Goal: Transaction & Acquisition: Obtain resource

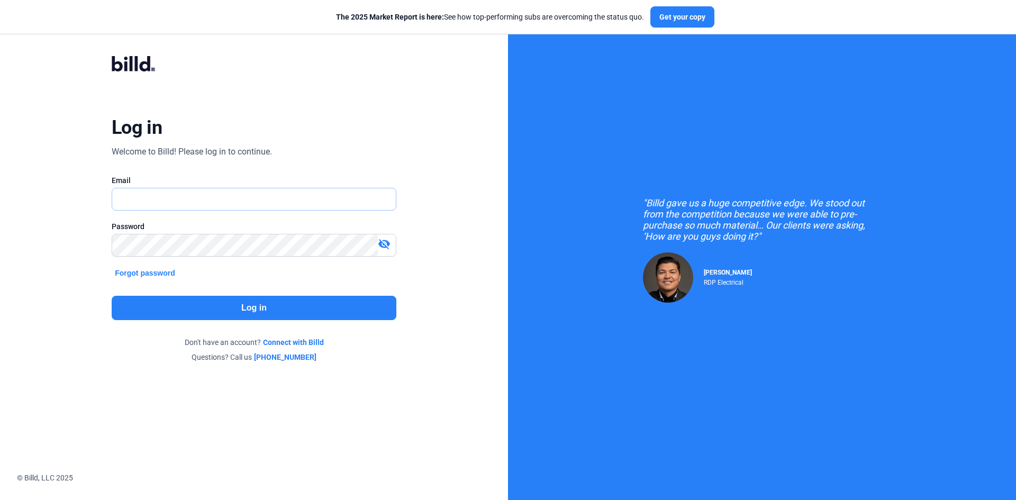
click at [209, 194] on input "text" at bounding box center [248, 199] width 272 height 22
type input "[PERSON_NAME][EMAIL_ADDRESS][DOMAIN_NAME]"
click at [209, 310] on button "Log in" at bounding box center [254, 308] width 285 height 24
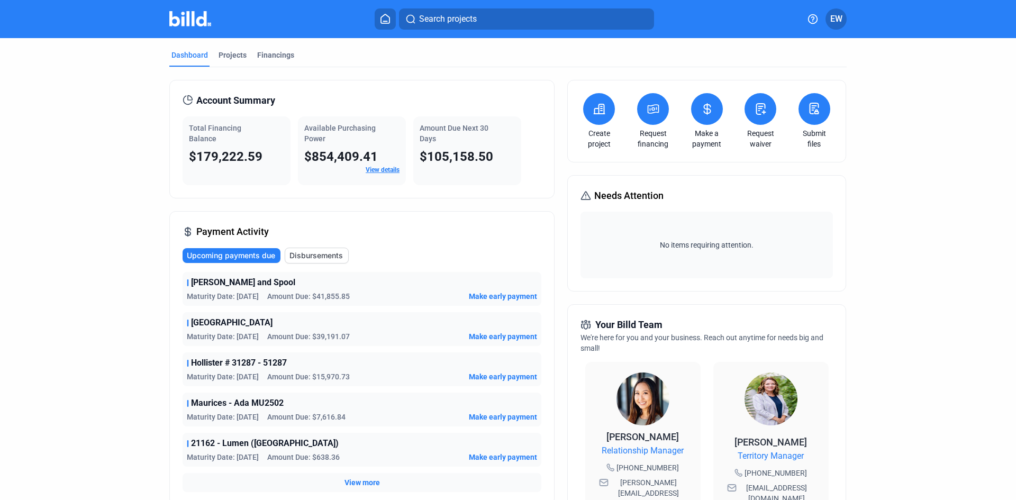
click at [247, 53] on div "Dashboard Projects Financings" at bounding box center [508, 58] width 678 height 17
click at [195, 58] on div "Dashboard" at bounding box center [190, 55] width 37 height 11
click at [225, 53] on div "Projects" at bounding box center [233, 55] width 28 height 11
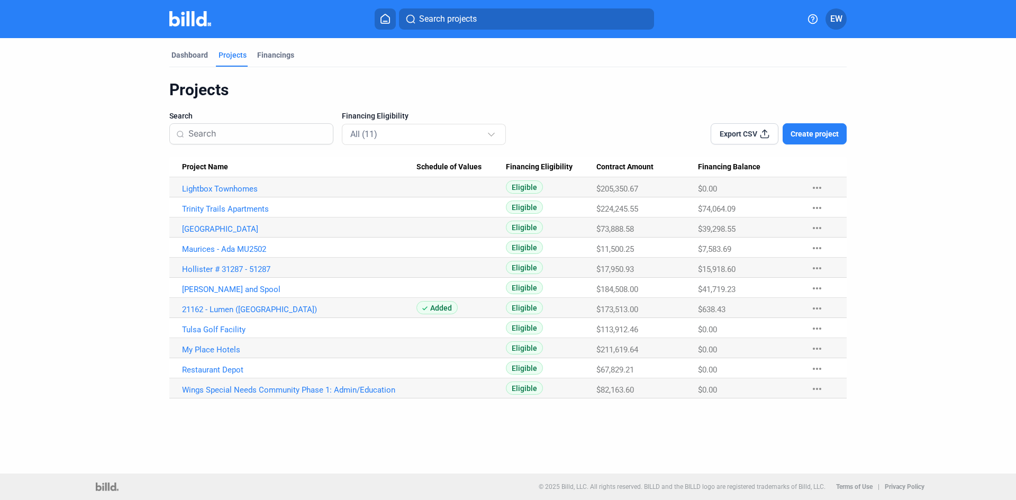
click at [839, 133] on button "Create project" at bounding box center [815, 133] width 64 height 21
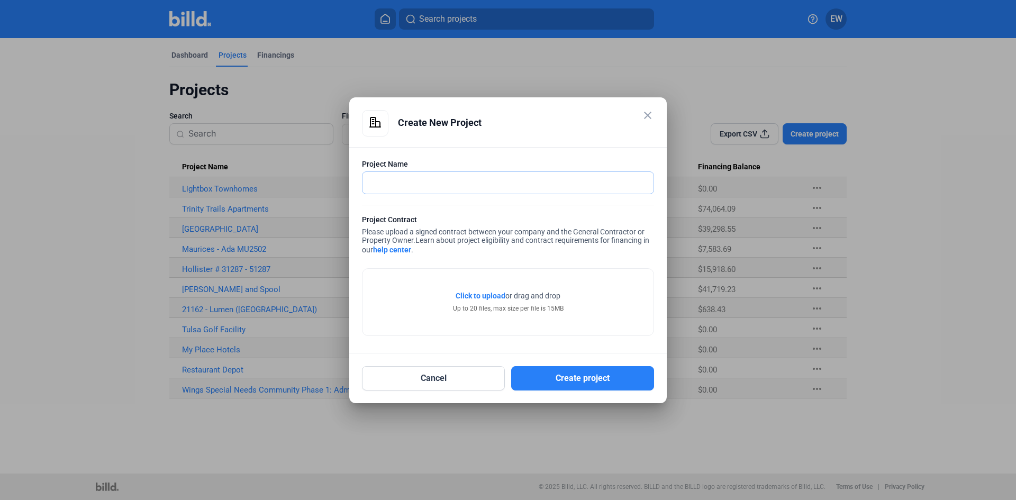
click at [405, 187] on input "text" at bounding box center [503, 183] width 280 height 22
type input "[GEOGRAPHIC_DATA]"
click at [477, 294] on span "Click to upload" at bounding box center [481, 296] width 50 height 8
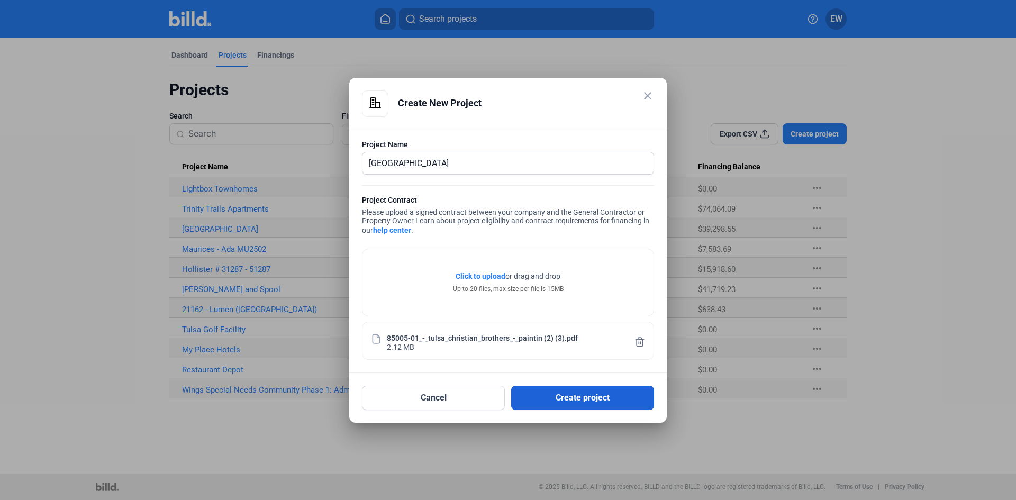
click at [583, 402] on button "Create project" at bounding box center [582, 398] width 143 height 24
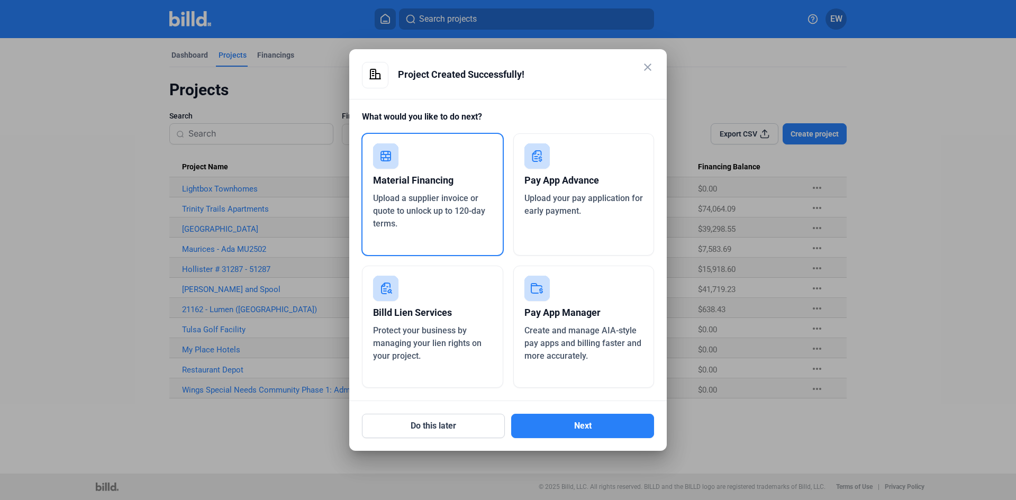
click at [598, 188] on div "Pay App Advance" at bounding box center [584, 180] width 119 height 23
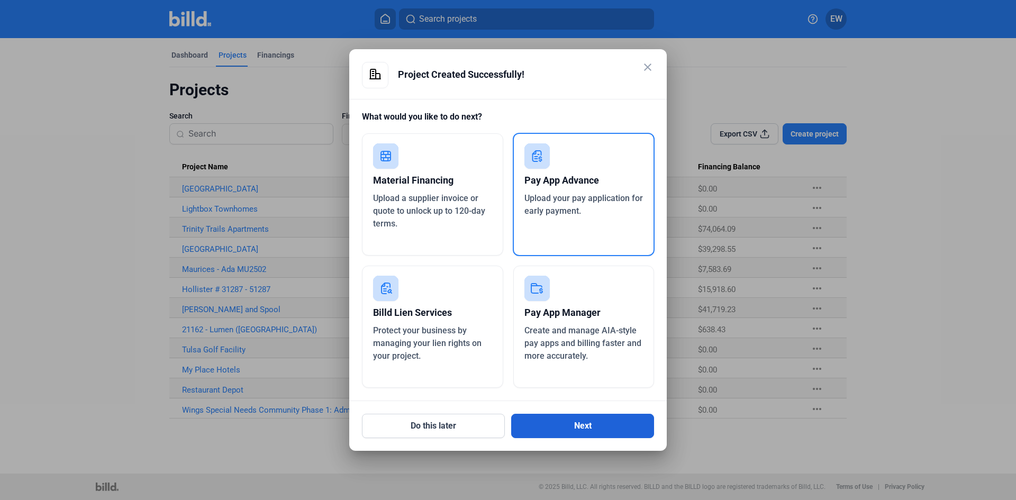
click at [593, 425] on button "Next" at bounding box center [582, 426] width 143 height 24
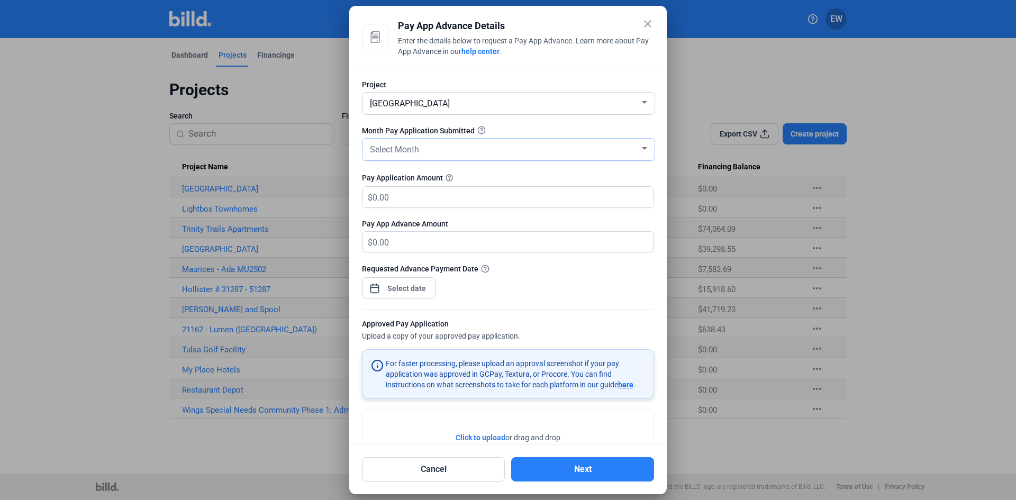
click at [526, 144] on div "Select Month" at bounding box center [504, 148] width 272 height 15
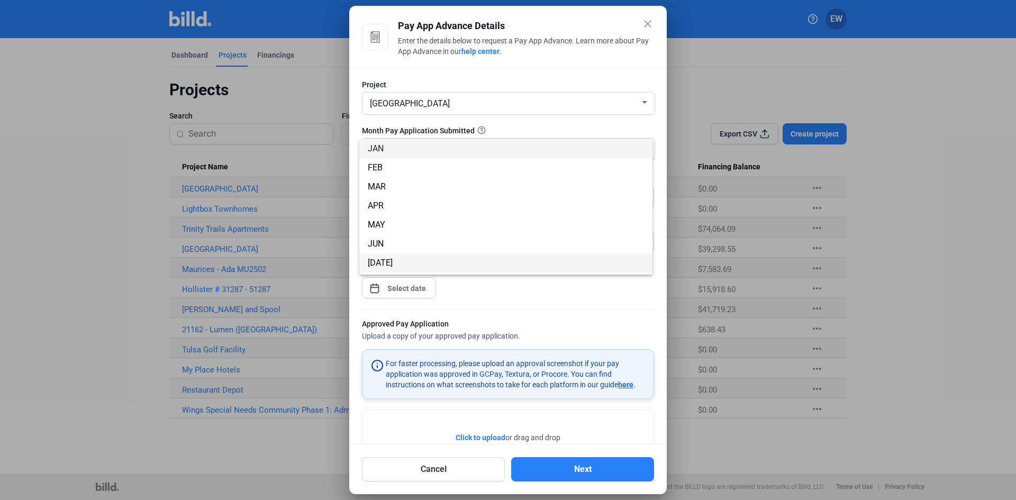
click at [381, 257] on span "[DATE]" at bounding box center [506, 263] width 276 height 19
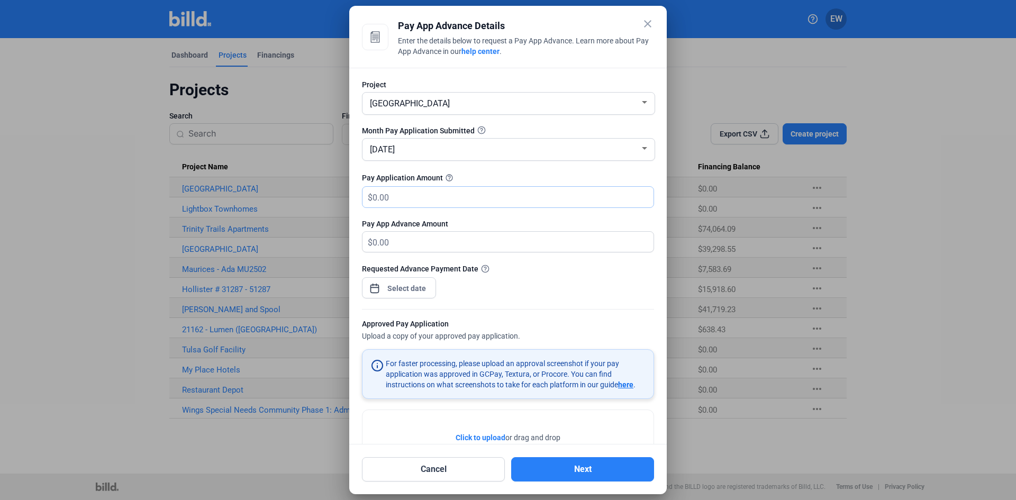
click at [413, 197] on input "text" at bounding box center [513, 197] width 281 height 21
click at [395, 195] on input "text" at bounding box center [507, 197] width 269 height 21
type input "49,877.37"
click at [385, 291] on div "close Pay App Advance Details Enter the details below to request a Pay App Adva…" at bounding box center [508, 250] width 1016 height 500
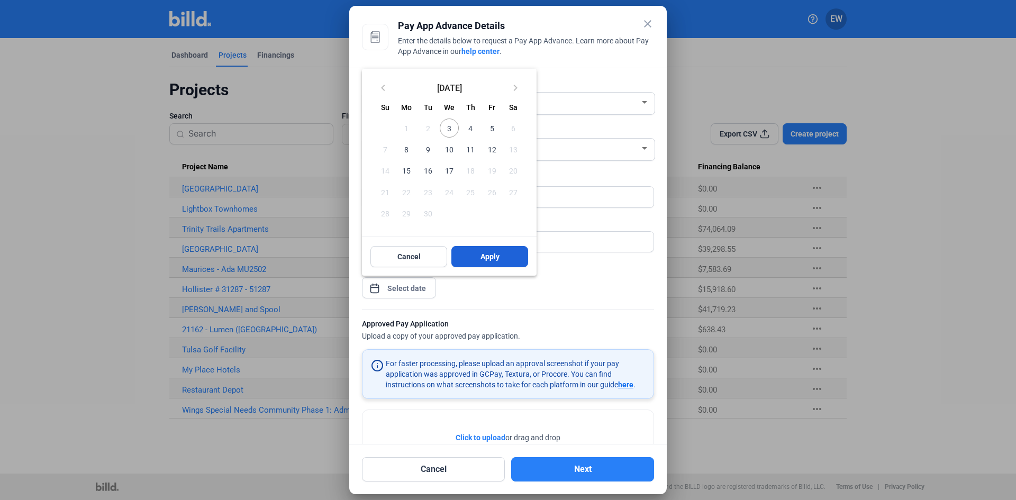
click at [479, 256] on button "Apply" at bounding box center [490, 256] width 77 height 21
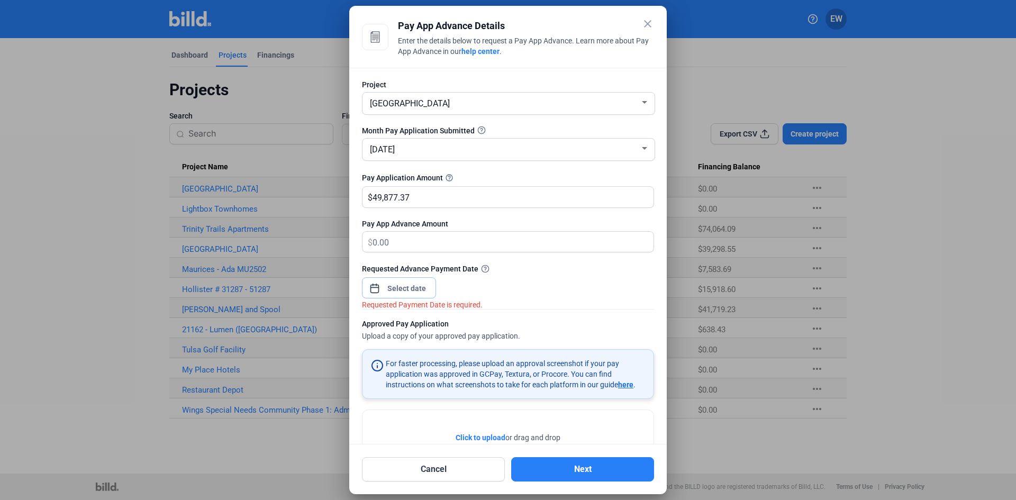
click at [422, 293] on input at bounding box center [407, 288] width 46 height 13
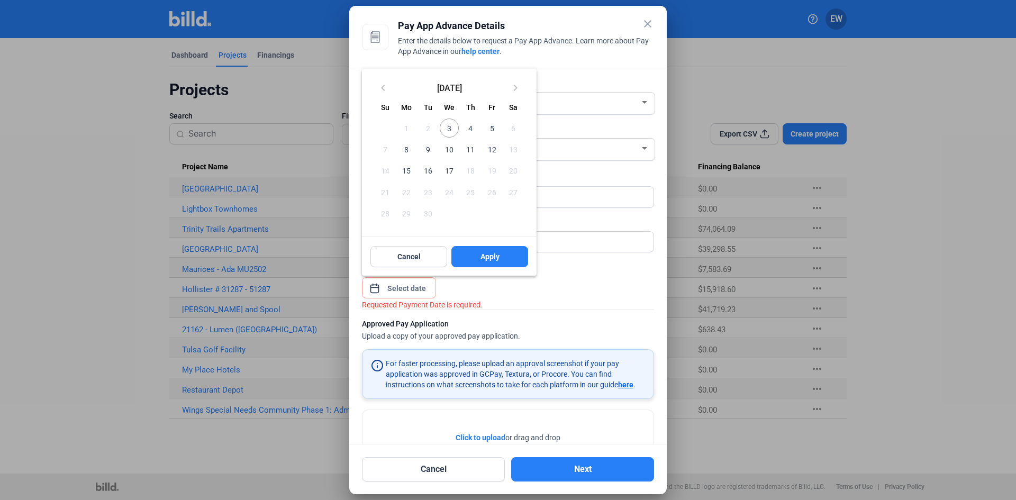
click at [452, 128] on span "3" at bounding box center [449, 128] width 19 height 19
click at [486, 257] on span "Apply" at bounding box center [490, 256] width 19 height 11
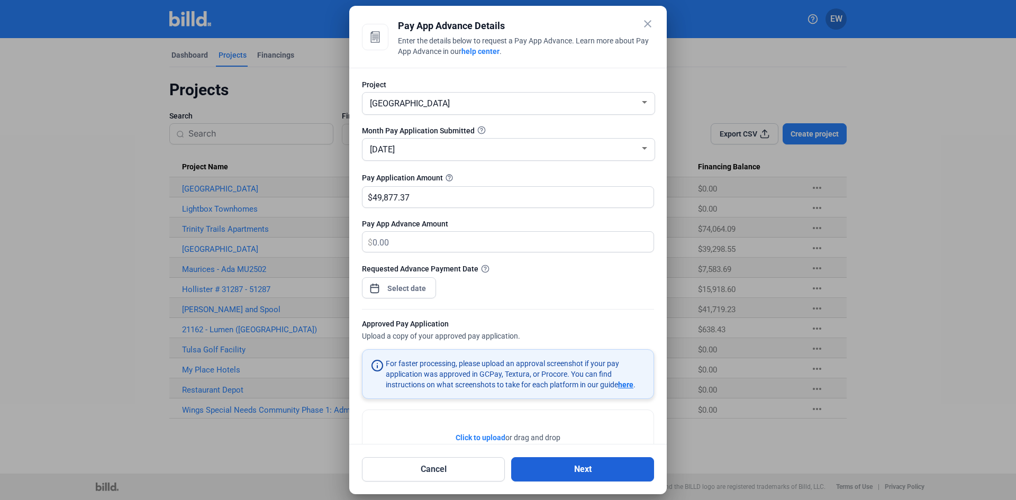
click at [557, 476] on button "Next" at bounding box center [582, 469] width 143 height 24
click at [522, 431] on div "Click to upload Tap to upload or drag and drop Up to 20 files, max size per fil…" at bounding box center [508, 443] width 291 height 67
click at [491, 434] on span "Click to upload" at bounding box center [481, 438] width 50 height 8
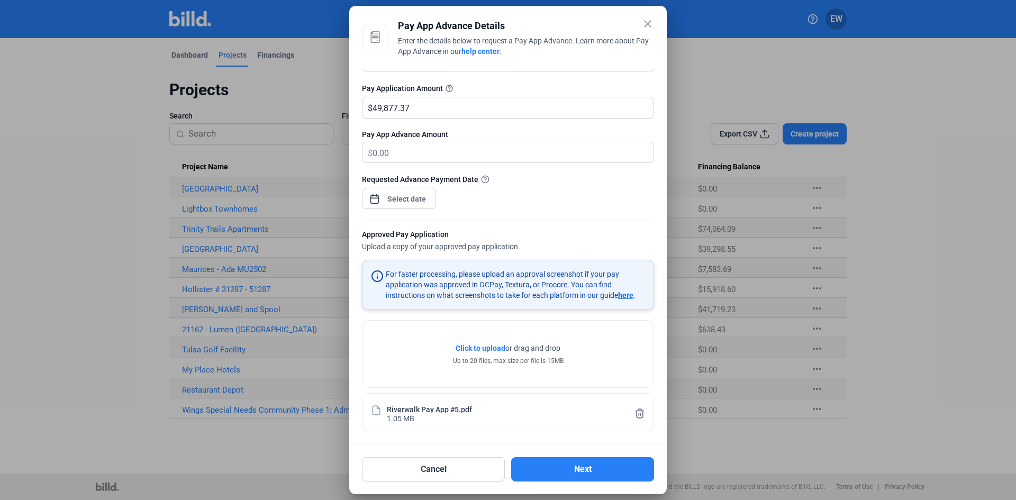
click at [495, 347] on span "Click to upload" at bounding box center [481, 348] width 50 height 8
click at [636, 421] on icon at bounding box center [640, 423] width 8 height 9
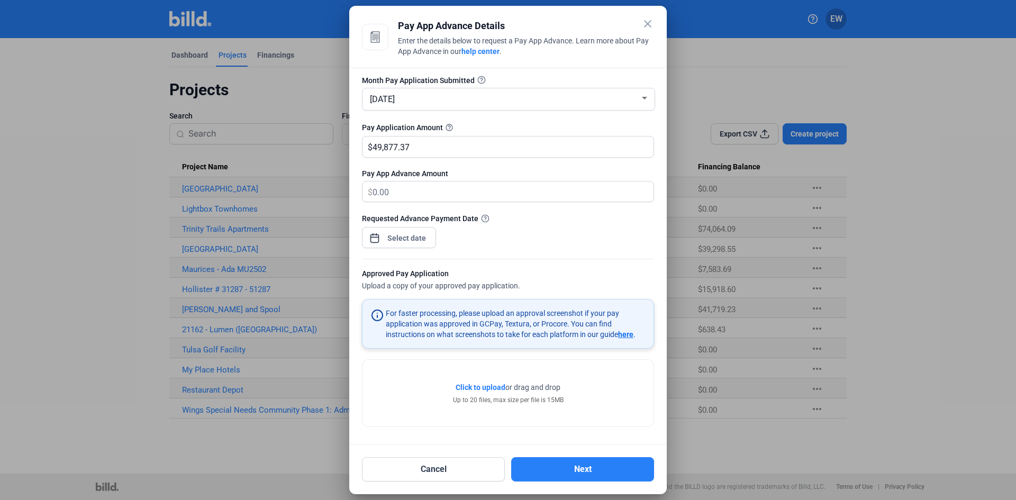
scroll to position [51, 0]
click at [490, 387] on span "Click to upload" at bounding box center [481, 387] width 50 height 8
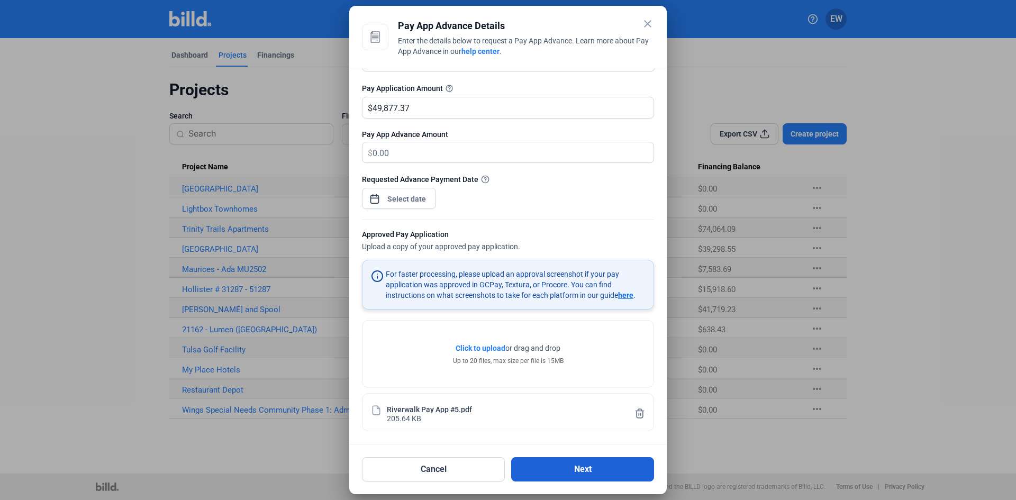
click at [598, 470] on button "Next" at bounding box center [582, 469] width 143 height 24
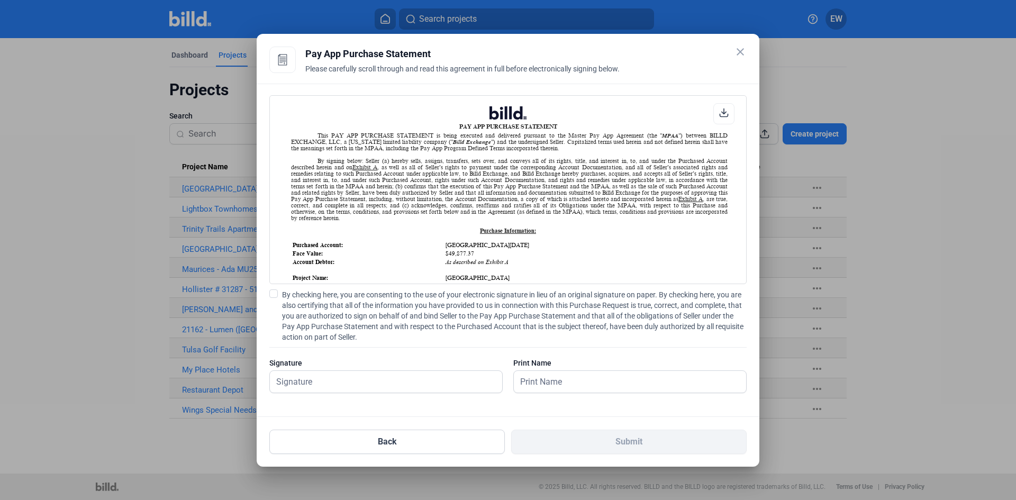
scroll to position [1, 0]
drag, startPoint x: 272, startPoint y: 293, endPoint x: 303, endPoint y: 355, distance: 68.9
click at [272, 294] on span at bounding box center [273, 294] width 8 height 8
click at [0, 0] on input "By checking here, you are consenting to the use of your electronic signature in…" at bounding box center [0, 0] width 0 height 0
click at [308, 382] on input "text" at bounding box center [380, 382] width 221 height 22
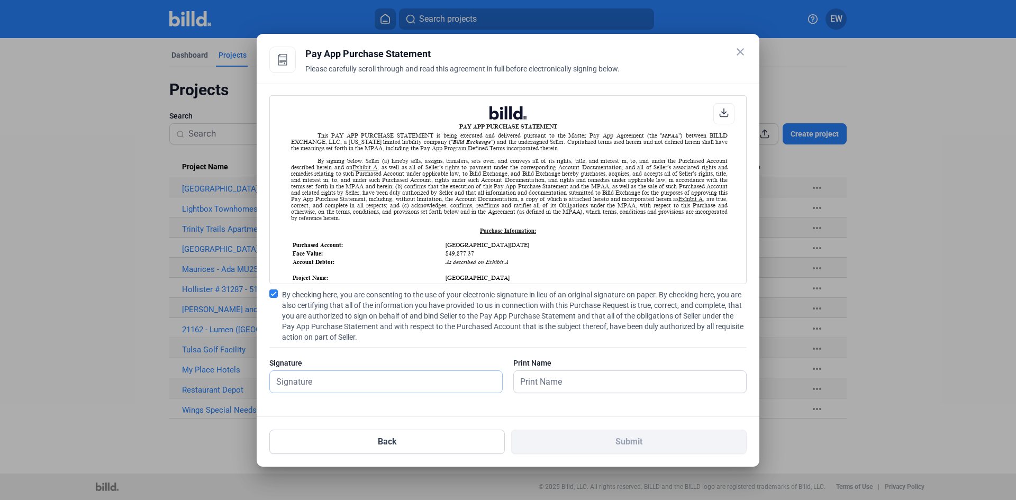
type input "[PERSON_NAME]"
click at [545, 386] on input "text" at bounding box center [624, 382] width 221 height 22
type input "[PERSON_NAME]"
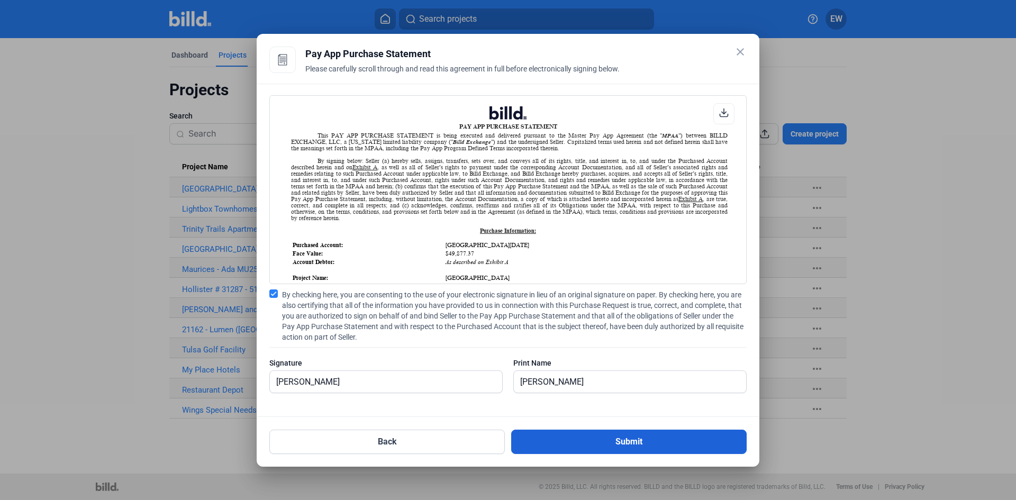
click at [621, 446] on button "Submit" at bounding box center [629, 442] width 236 height 24
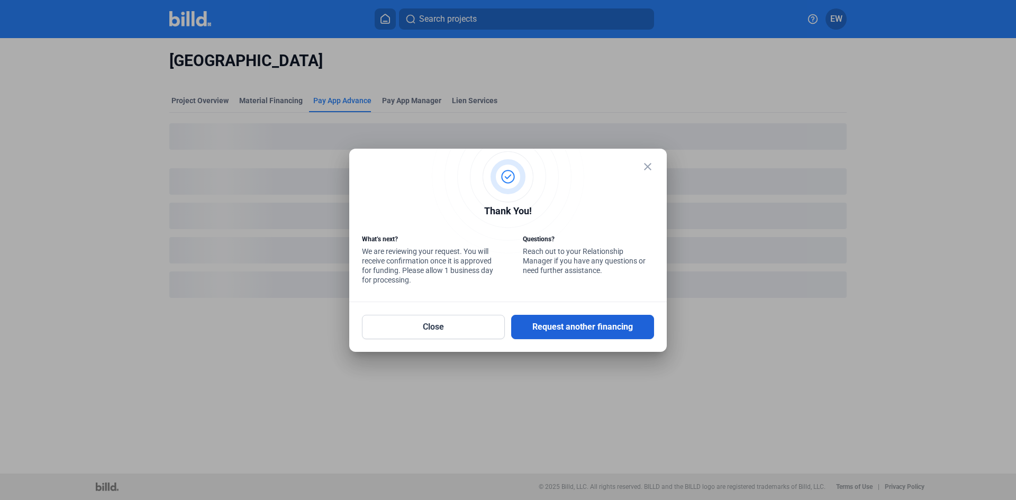
click at [566, 336] on button "Request another financing" at bounding box center [582, 327] width 143 height 24
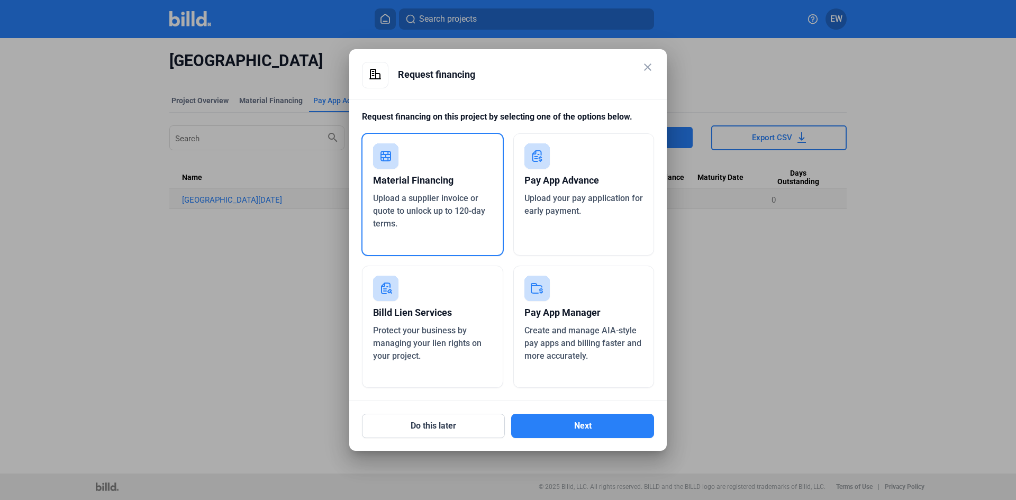
click at [650, 70] on mat-icon "close" at bounding box center [648, 67] width 13 height 13
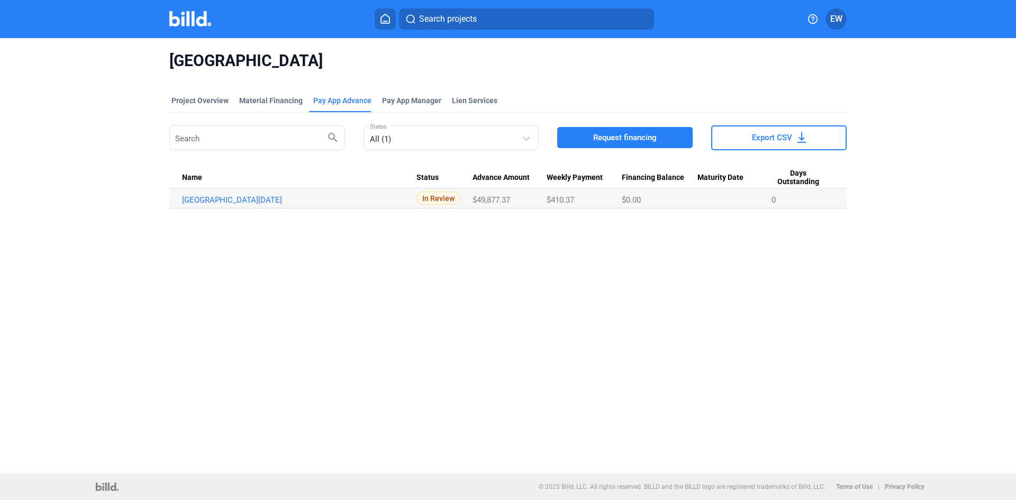
click at [645, 136] on span "Request financing" at bounding box center [625, 137] width 64 height 11
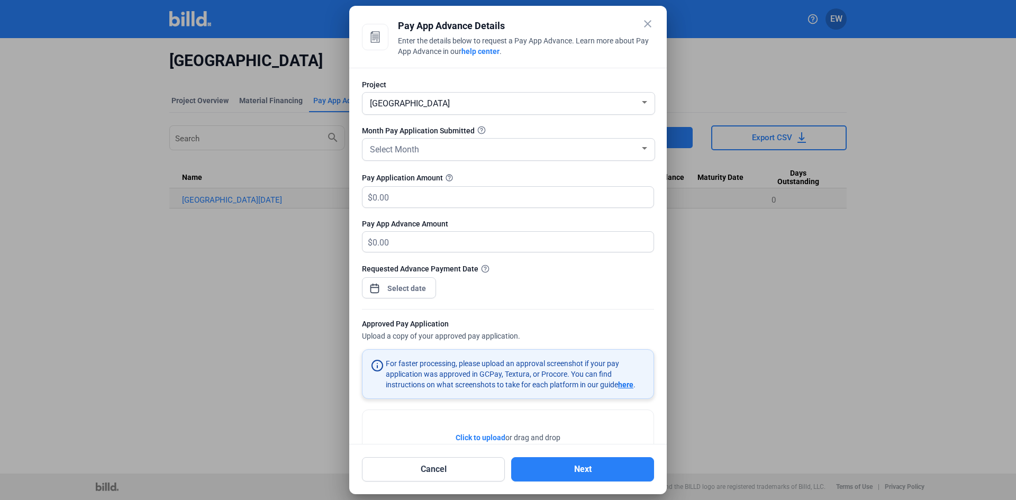
click at [648, 22] on mat-icon "close" at bounding box center [648, 23] width 13 height 13
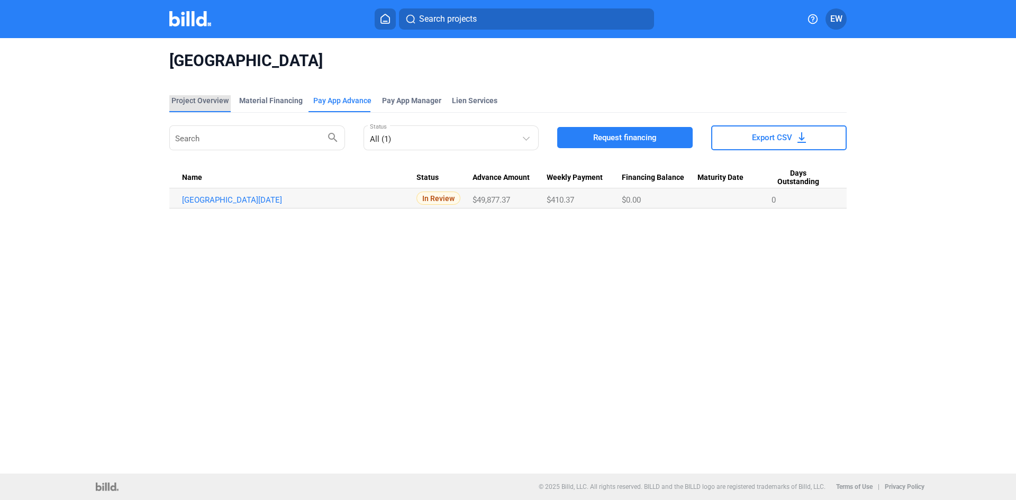
click at [214, 96] on div "Project Overview" at bounding box center [200, 100] width 57 height 11
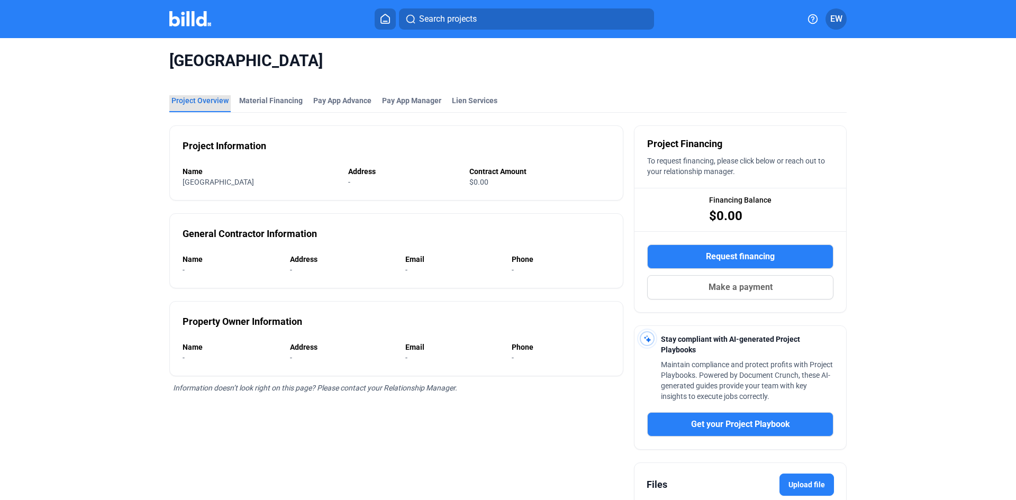
click at [212, 101] on div "Project Overview" at bounding box center [200, 100] width 57 height 11
click at [200, 101] on div "Project Overview" at bounding box center [200, 100] width 57 height 11
click at [268, 101] on div "Material Financing" at bounding box center [271, 100] width 64 height 11
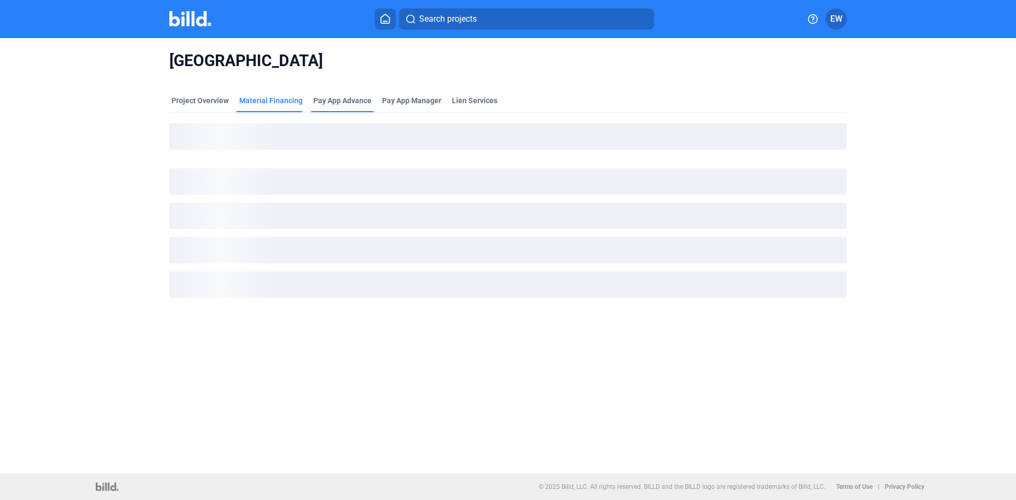
click at [353, 100] on div "Pay App Advance" at bounding box center [342, 100] width 58 height 11
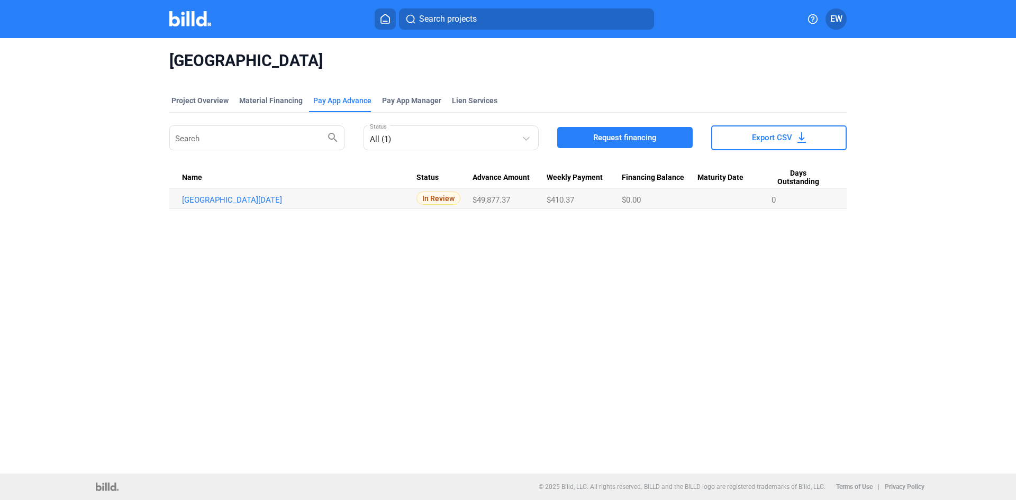
drag, startPoint x: 395, startPoint y: 16, endPoint x: 380, endPoint y: 17, distance: 15.4
click at [393, 17] on button at bounding box center [385, 18] width 21 height 21
click at [390, 19] on icon at bounding box center [385, 19] width 11 height 10
click at [387, 20] on icon at bounding box center [385, 19] width 11 height 10
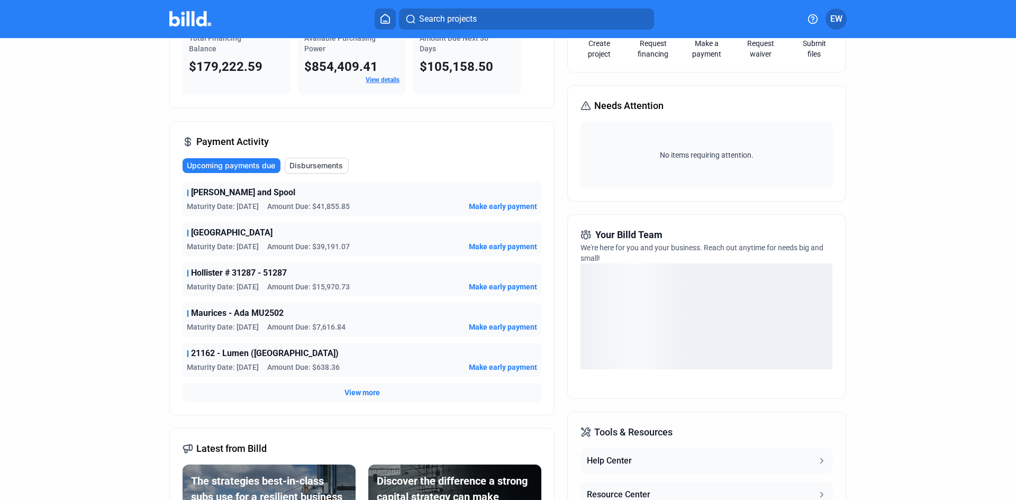
scroll to position [106, 0]
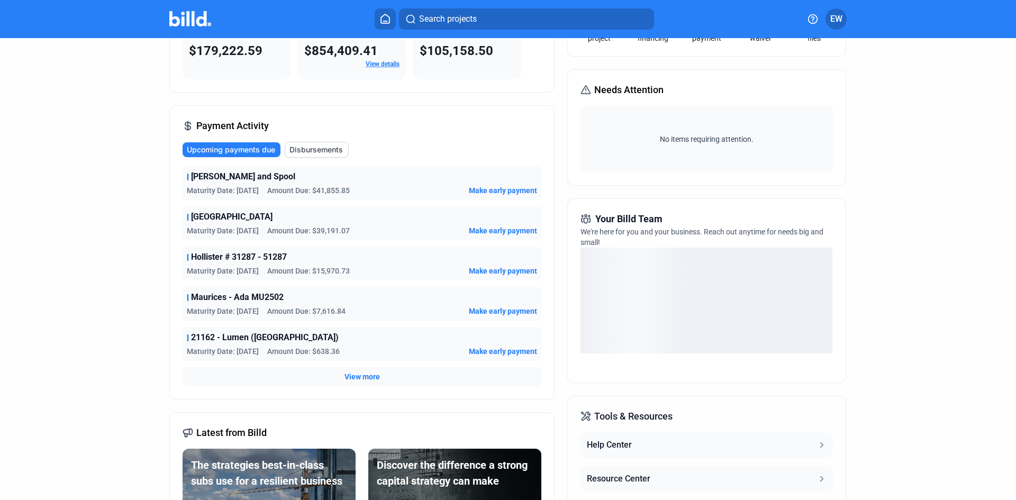
click at [329, 351] on span "Amount Due: $638.36" at bounding box center [303, 351] width 73 height 11
click at [304, 341] on span "21162 - Lumen ([GEOGRAPHIC_DATA])" at bounding box center [265, 337] width 148 height 13
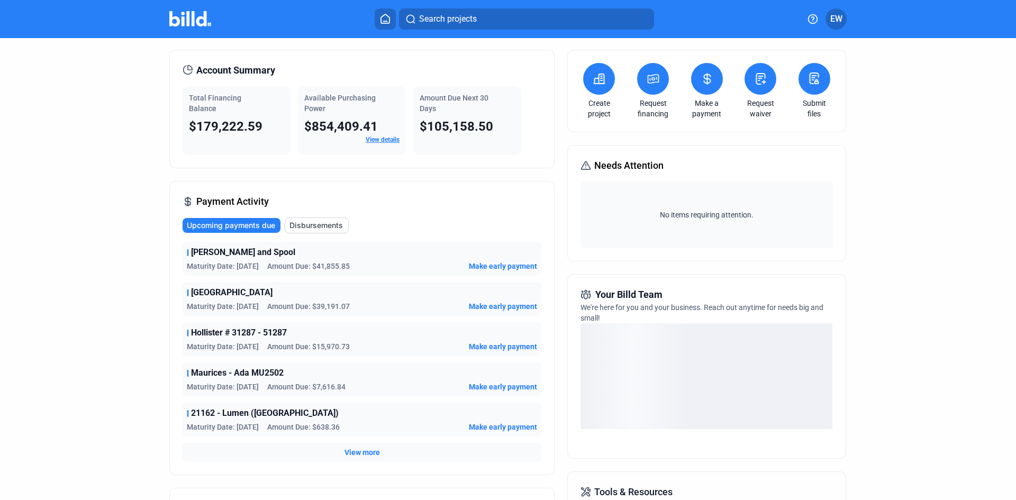
scroll to position [0, 0]
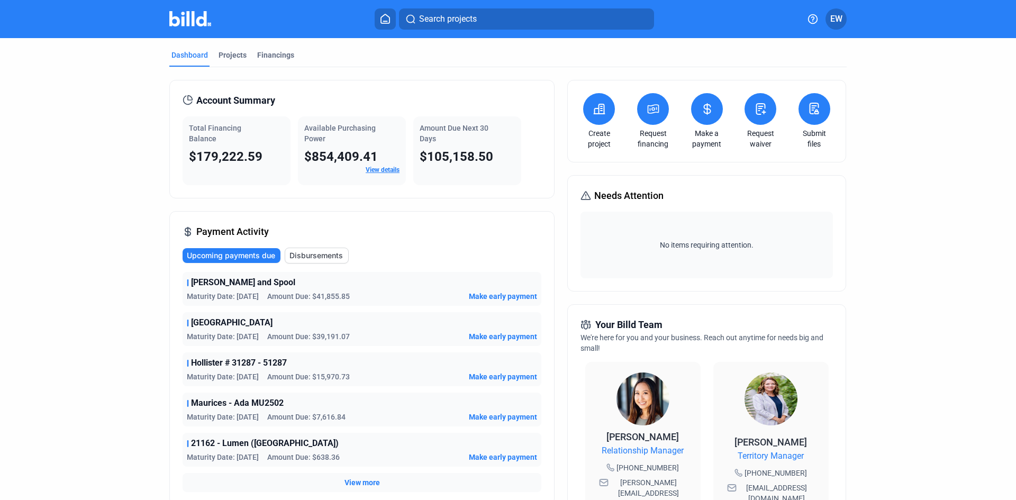
click at [654, 111] on icon at bounding box center [653, 109] width 13 height 13
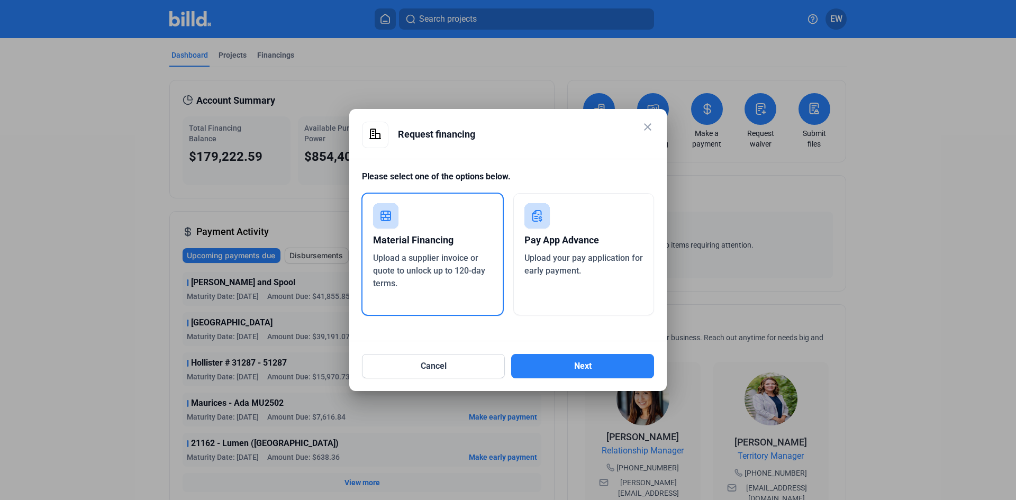
click at [561, 259] on span "Upload your pay application for early payment." at bounding box center [584, 264] width 119 height 23
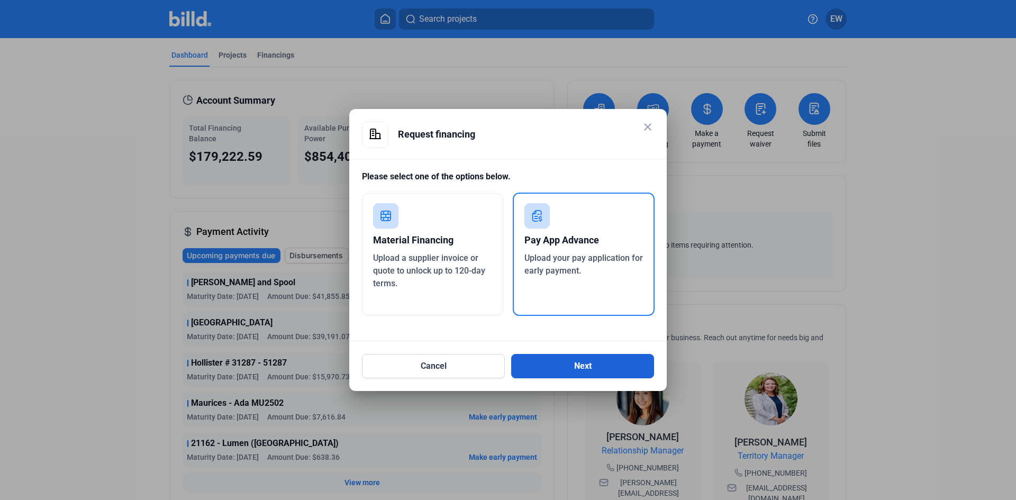
click at [568, 370] on button "Next" at bounding box center [582, 366] width 143 height 24
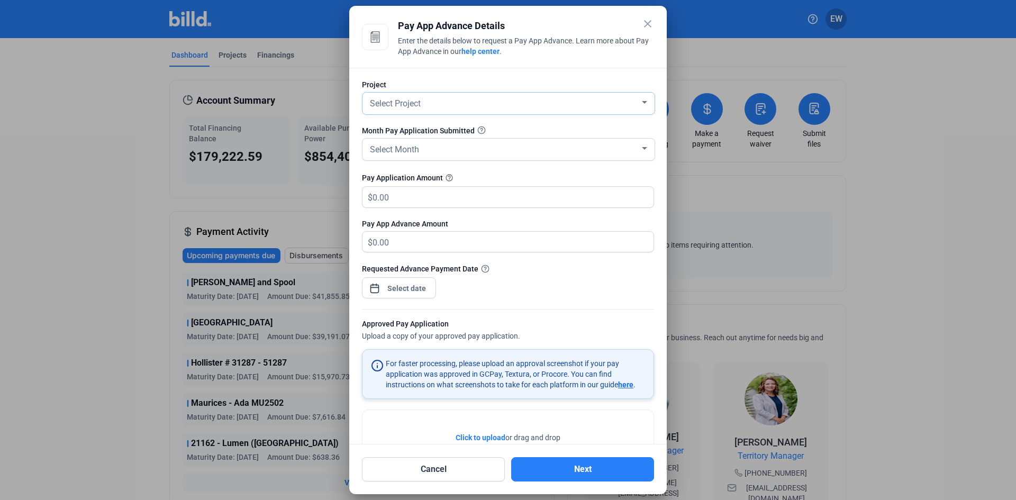
click at [434, 105] on div "Select Project" at bounding box center [504, 102] width 272 height 15
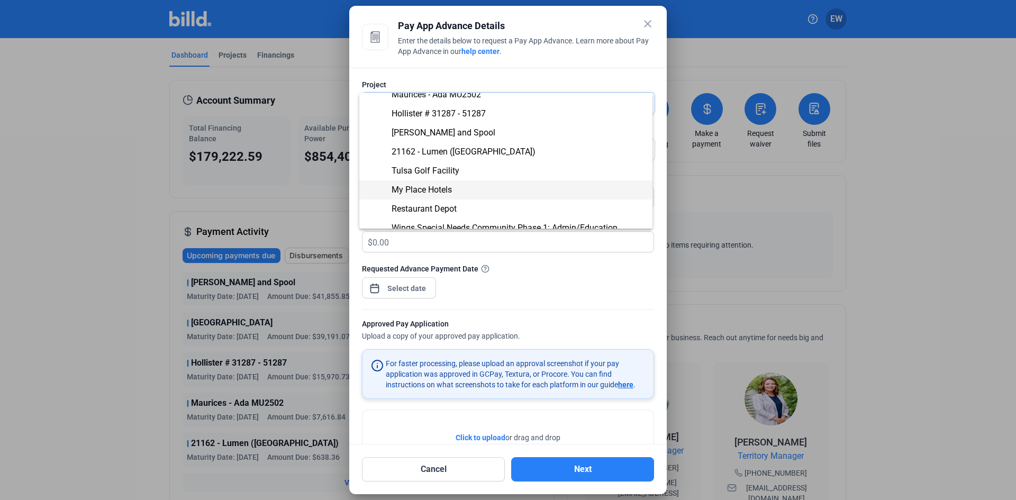
scroll to position [112, 0]
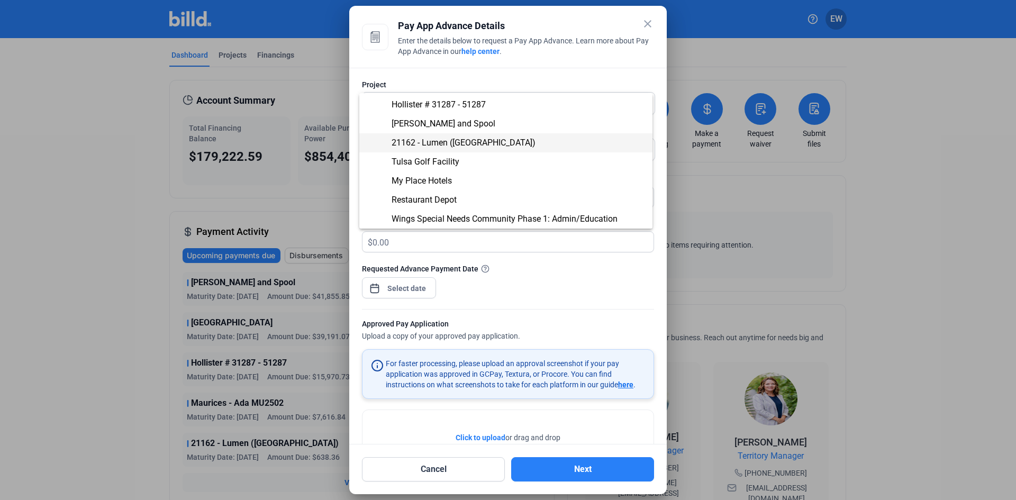
click at [504, 143] on span "21162 - Lumen ([GEOGRAPHIC_DATA])" at bounding box center [464, 143] width 144 height 10
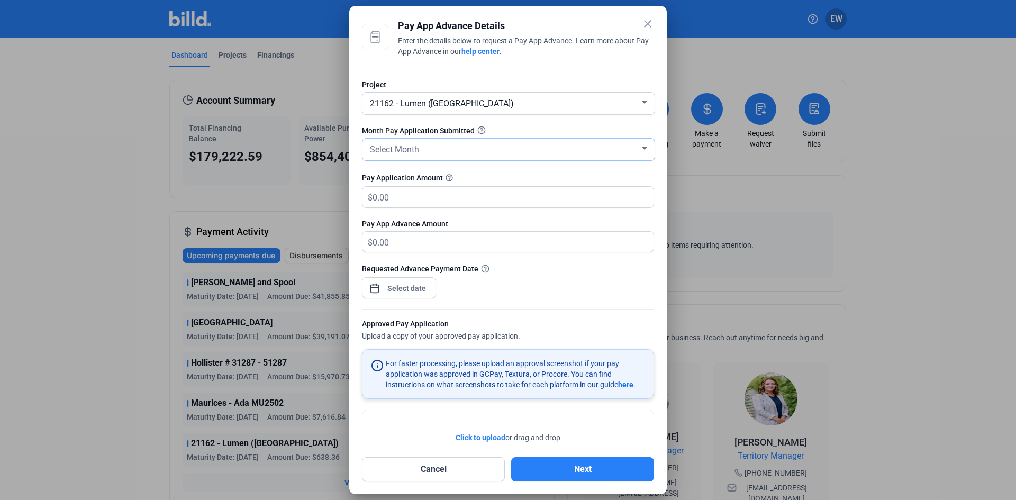
click at [476, 144] on div "Select Month" at bounding box center [504, 148] width 272 height 15
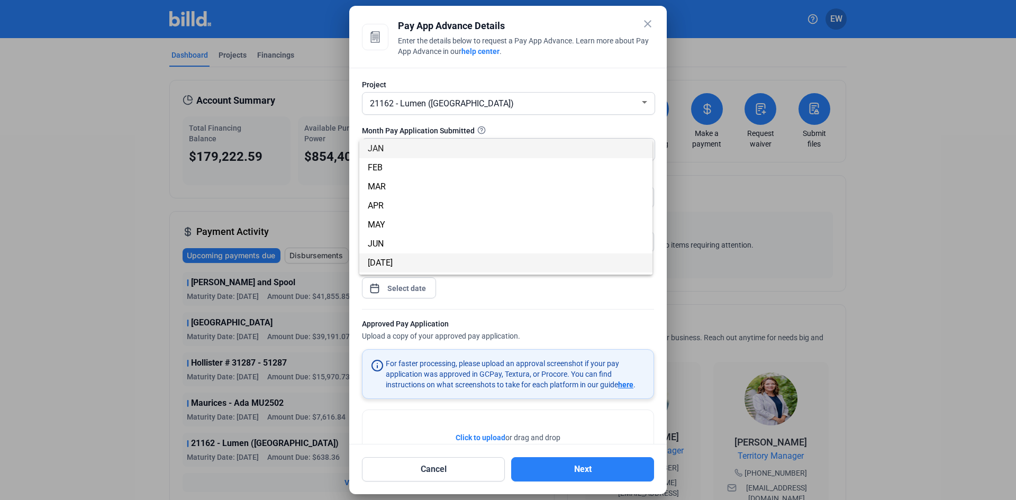
click at [389, 259] on span "[DATE]" at bounding box center [506, 263] width 276 height 19
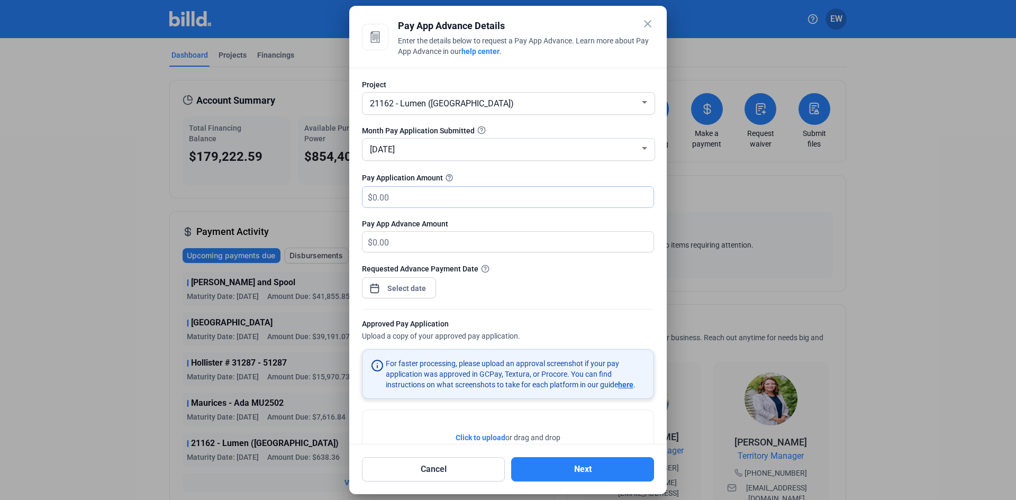
click at [408, 200] on input "text" at bounding box center [507, 197] width 269 height 21
click at [394, 197] on input "text" at bounding box center [507, 197] width 269 height 21
type input "25,523.15"
click at [418, 296] on div at bounding box center [407, 288] width 46 height 19
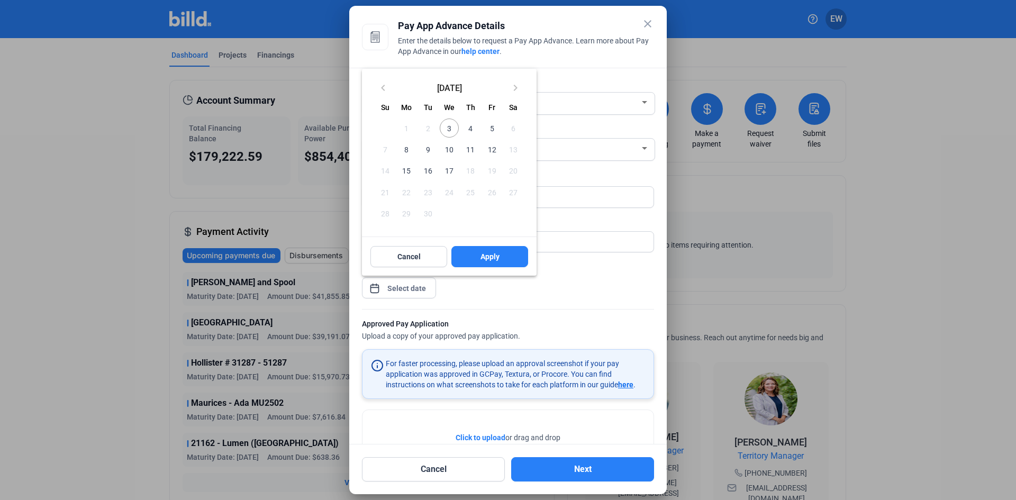
click at [451, 126] on span "3" at bounding box center [449, 128] width 19 height 19
click at [496, 257] on span "Apply" at bounding box center [490, 256] width 19 height 11
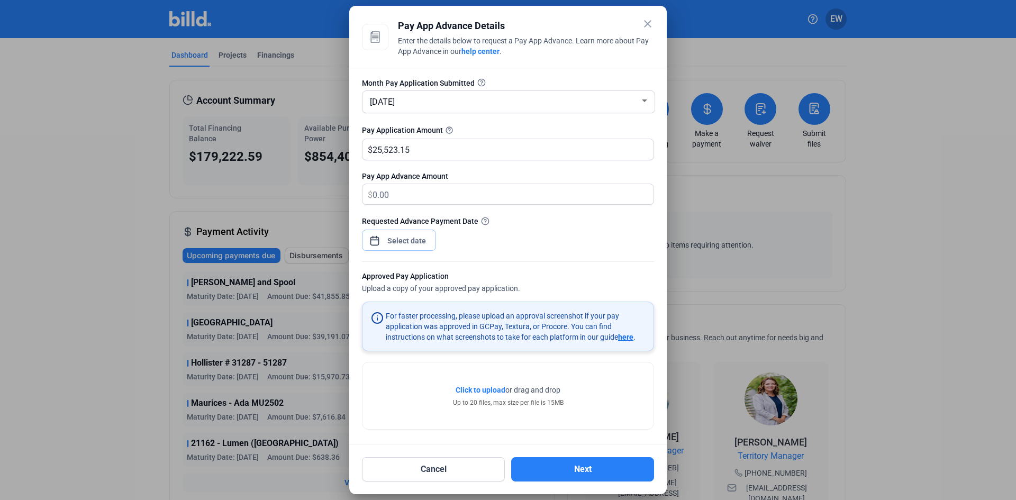
scroll to position [51, 0]
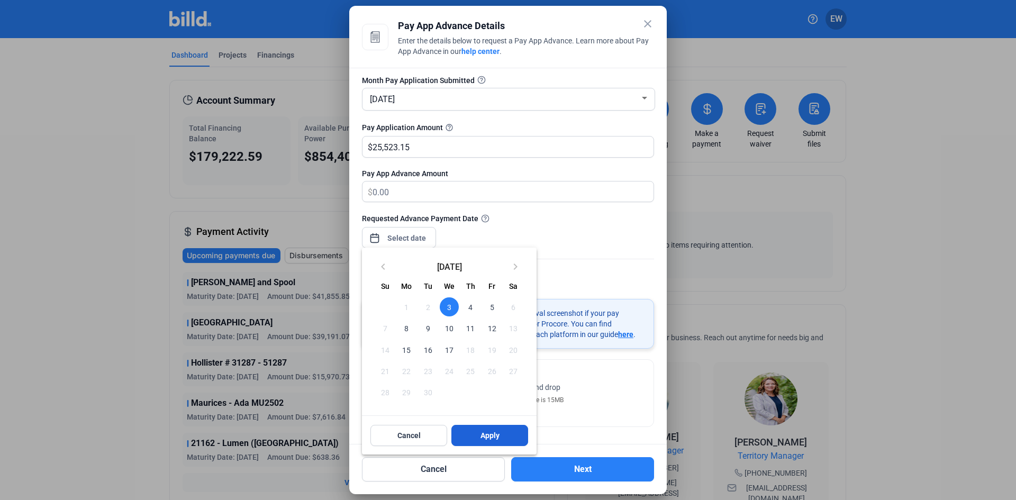
drag, startPoint x: 494, startPoint y: 435, endPoint x: 453, endPoint y: 433, distance: 41.8
click at [494, 435] on span "Apply" at bounding box center [490, 435] width 19 height 11
click at [449, 308] on span "3" at bounding box center [449, 306] width 19 height 19
drag, startPoint x: 485, startPoint y: 434, endPoint x: 492, endPoint y: 431, distance: 7.1
click at [485, 435] on span "Apply" at bounding box center [490, 435] width 19 height 11
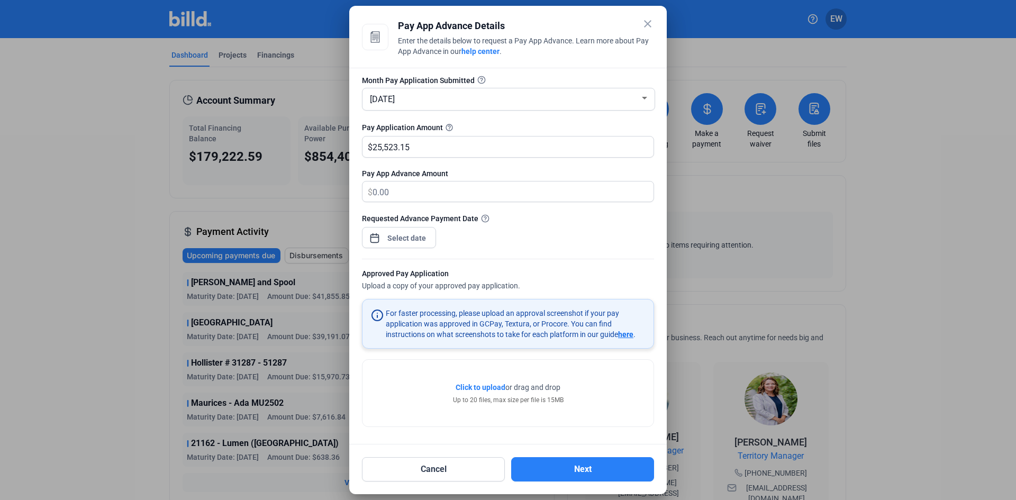
click at [480, 388] on span "Click to upload" at bounding box center [481, 387] width 50 height 8
click at [575, 392] on div "Click to upload Tap to upload or drag and drop Up to 20 files, max size per fil…" at bounding box center [508, 393] width 291 height 67
click at [498, 389] on span "Click to upload" at bounding box center [481, 387] width 50 height 8
click at [109, 283] on div at bounding box center [508, 250] width 1016 height 500
click at [632, 332] on span "here" at bounding box center [625, 334] width 15 height 8
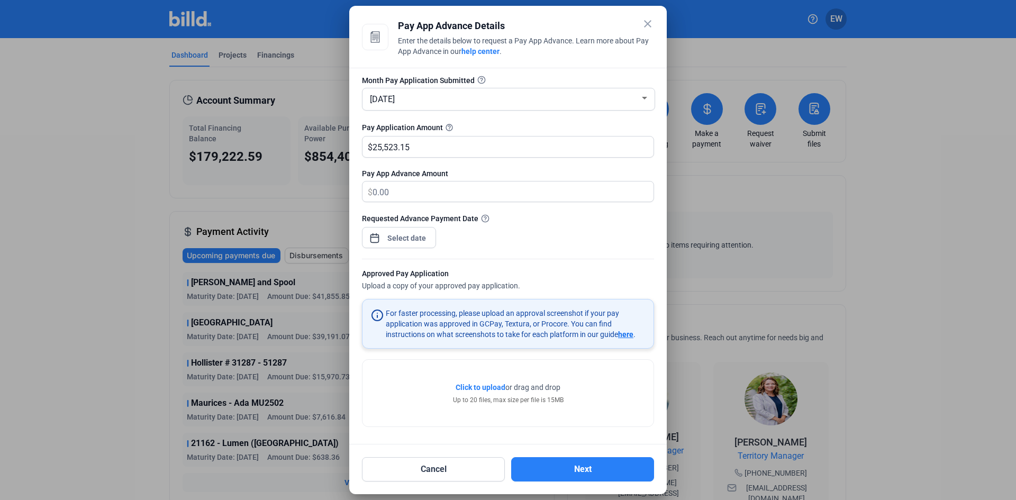
click at [482, 386] on span "Click to upload" at bounding box center [481, 387] width 50 height 8
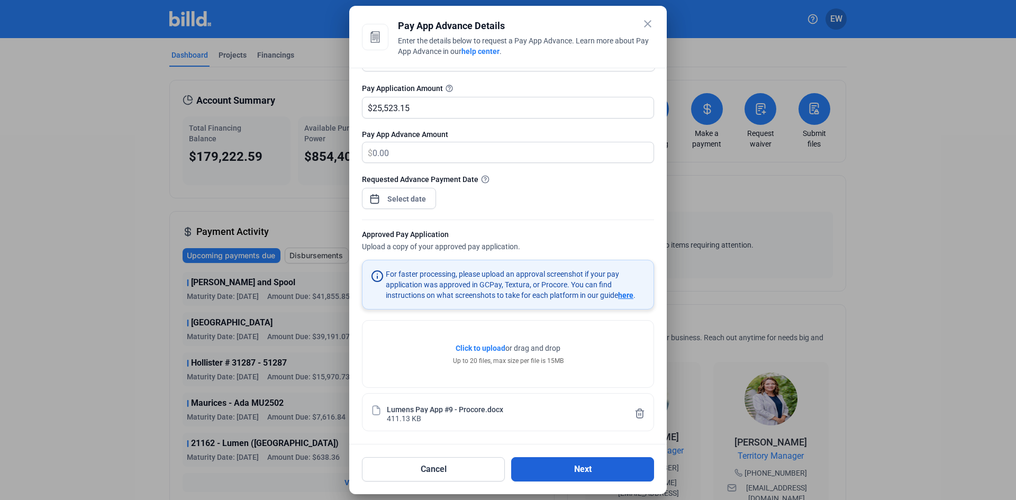
click at [573, 466] on button "Next" at bounding box center [582, 469] width 143 height 24
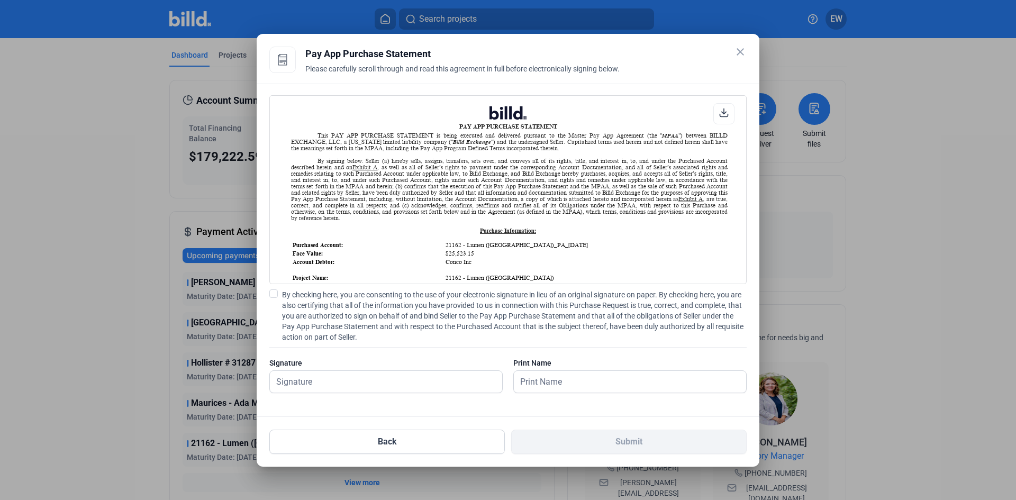
scroll to position [1, 0]
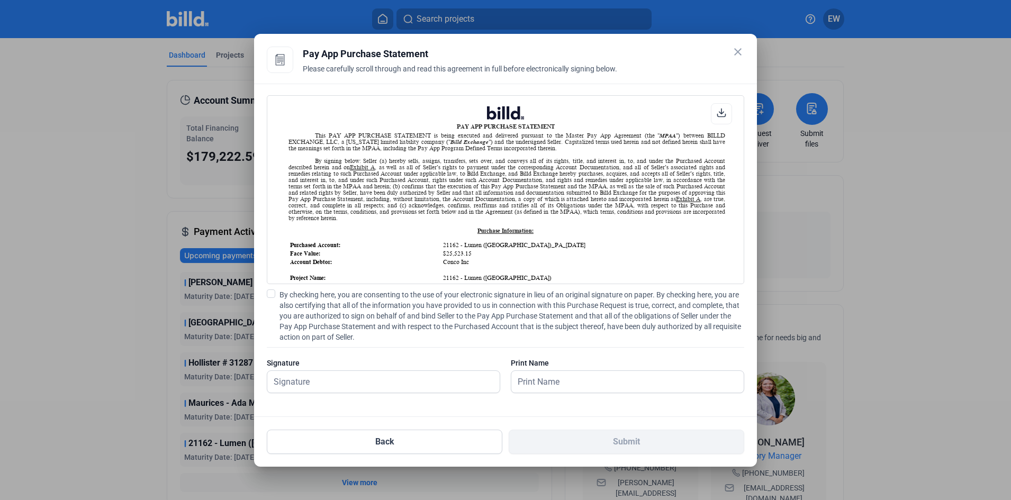
drag, startPoint x: 269, startPoint y: 293, endPoint x: 296, endPoint y: 373, distance: 84.7
click at [269, 294] on span at bounding box center [271, 294] width 8 height 8
click at [0, 0] on input "By checking here, you are consenting to the use of your electronic signature in…" at bounding box center [0, 0] width 0 height 0
click at [306, 381] on input "text" at bounding box center [377, 382] width 221 height 22
type input "[PERSON_NAME]"
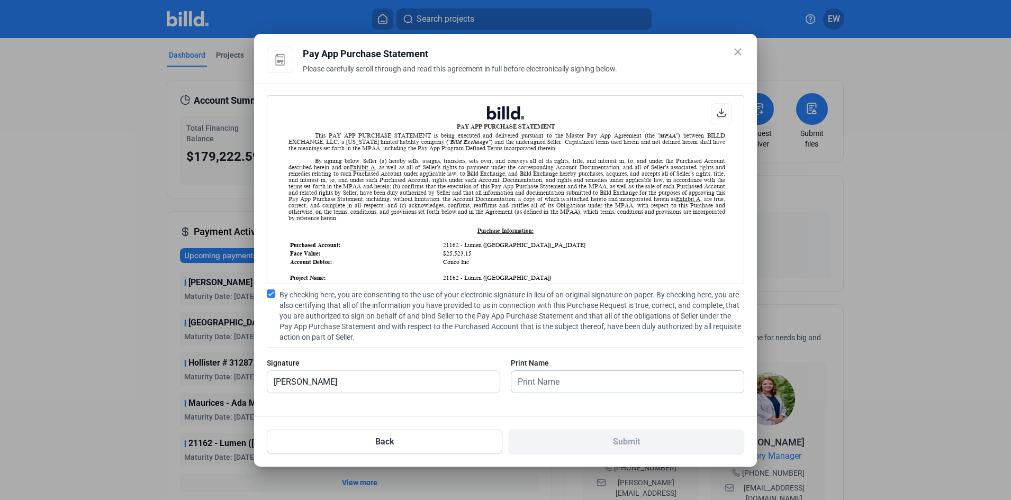
click at [536, 377] on input "text" at bounding box center [621, 382] width 221 height 22
type input "[PERSON_NAME]"
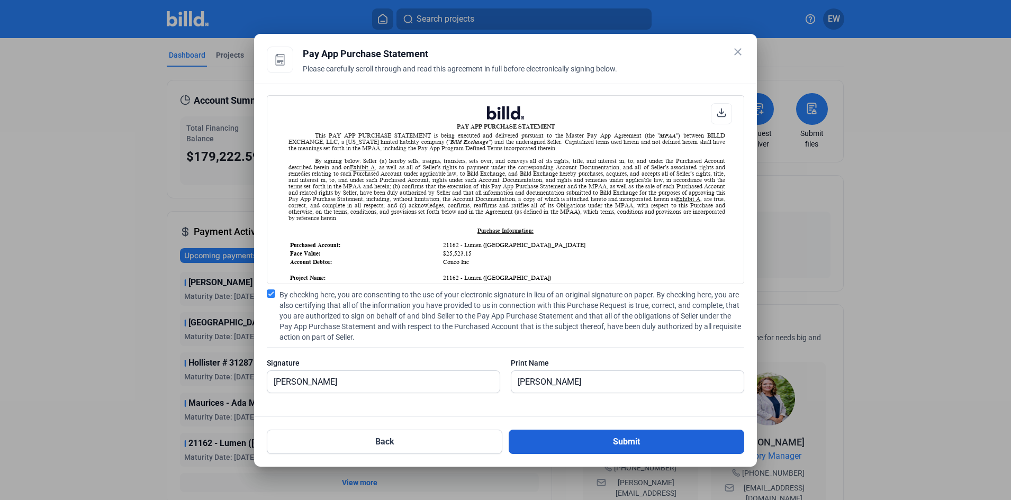
click at [610, 443] on button "Submit" at bounding box center [627, 442] width 236 height 24
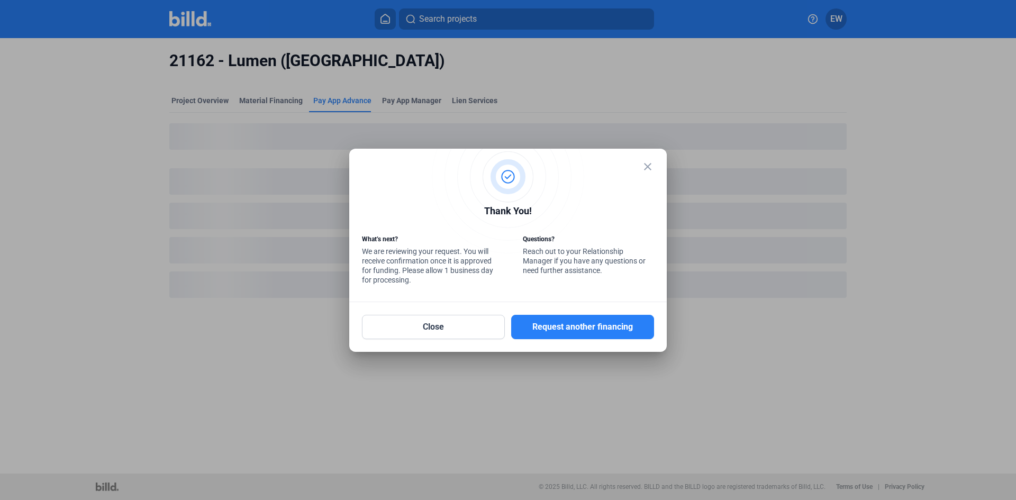
click at [652, 170] on mat-icon "close" at bounding box center [648, 166] width 13 height 13
